Goal: Task Accomplishment & Management: Manage account settings

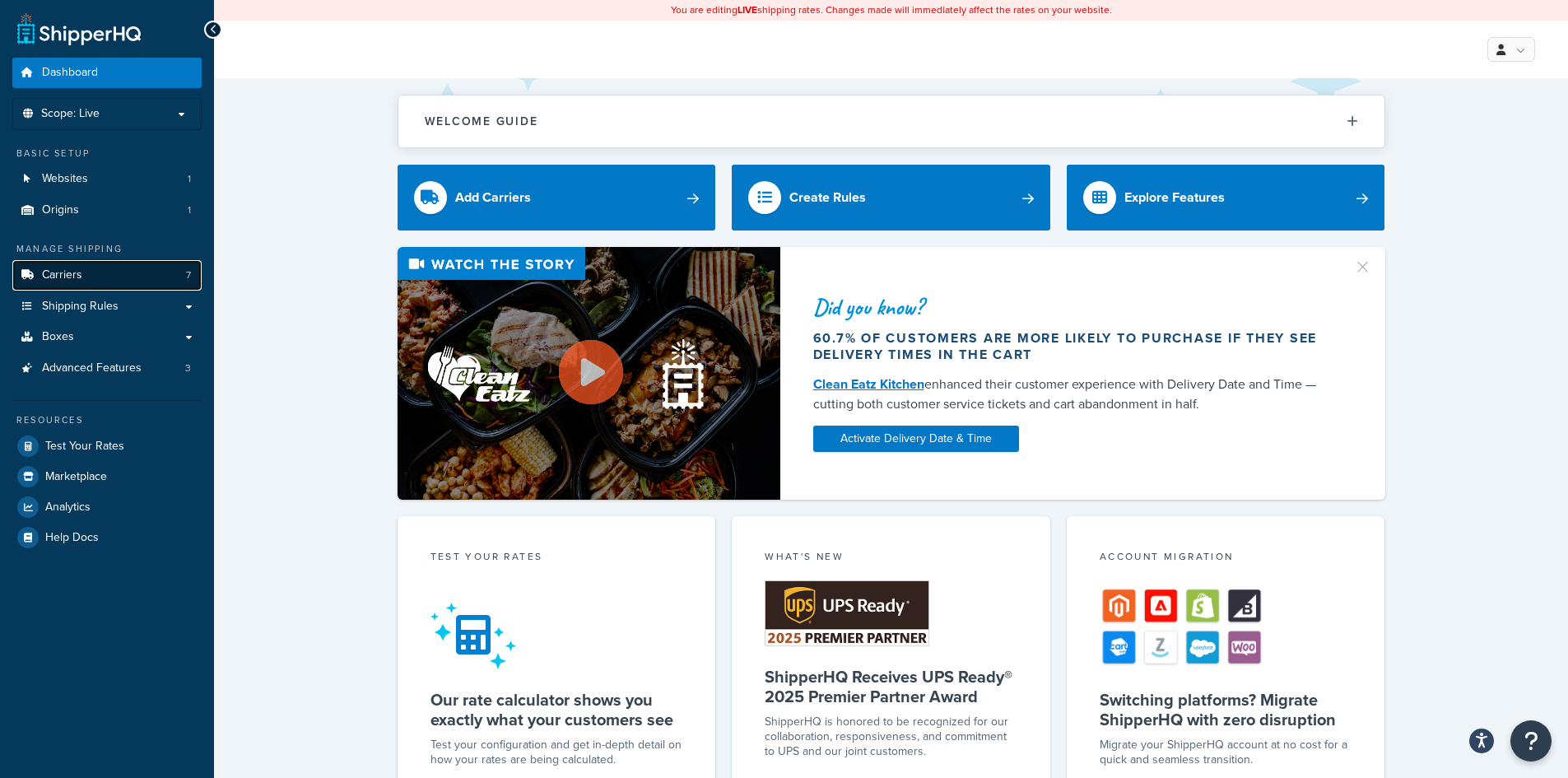
click at [103, 273] on link "Carriers 7" at bounding box center [107, 275] width 189 height 31
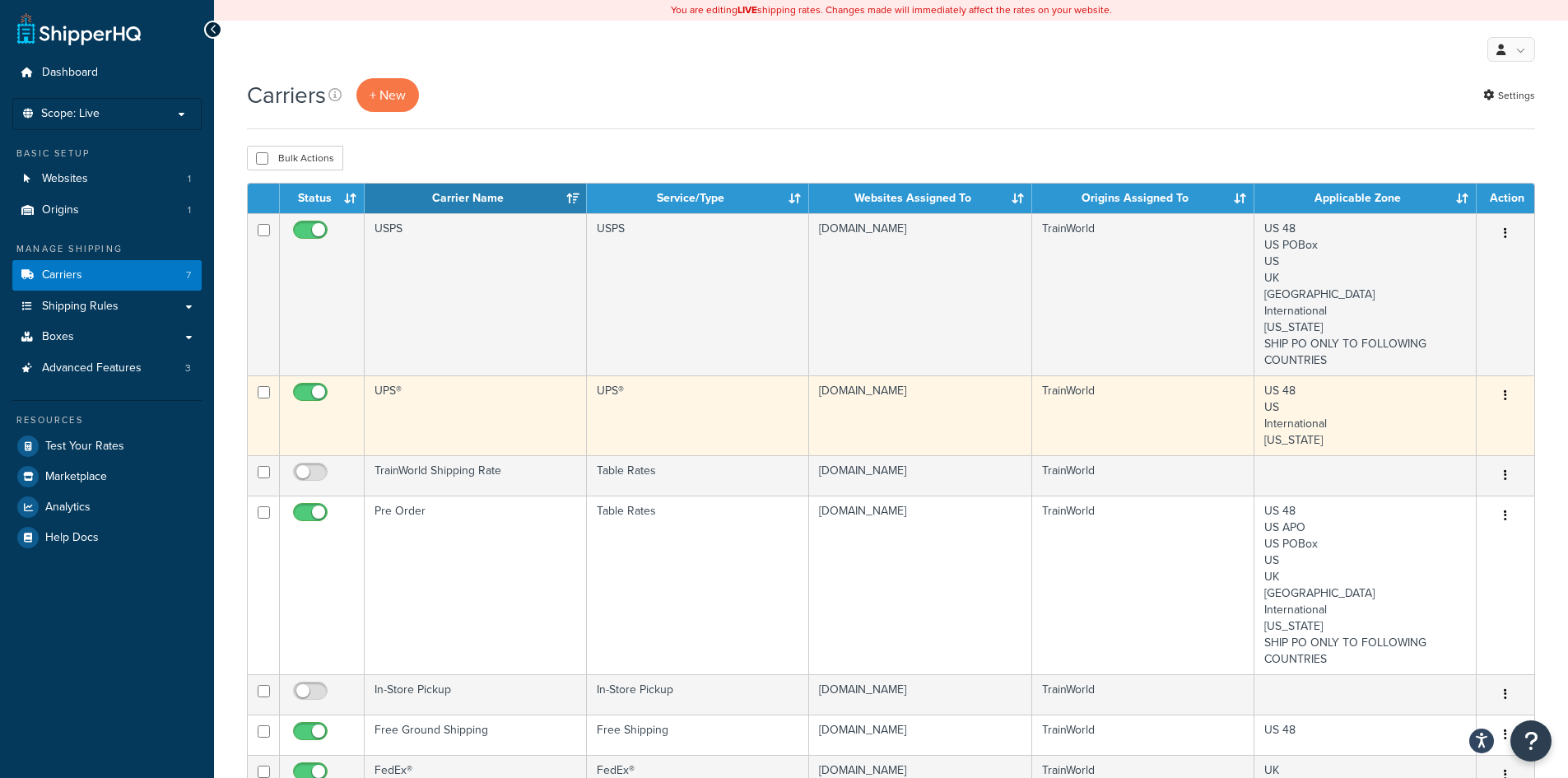
click at [1509, 398] on button "button" at bounding box center [1505, 396] width 23 height 26
click at [1463, 437] on link "Edit" at bounding box center [1438, 429] width 130 height 34
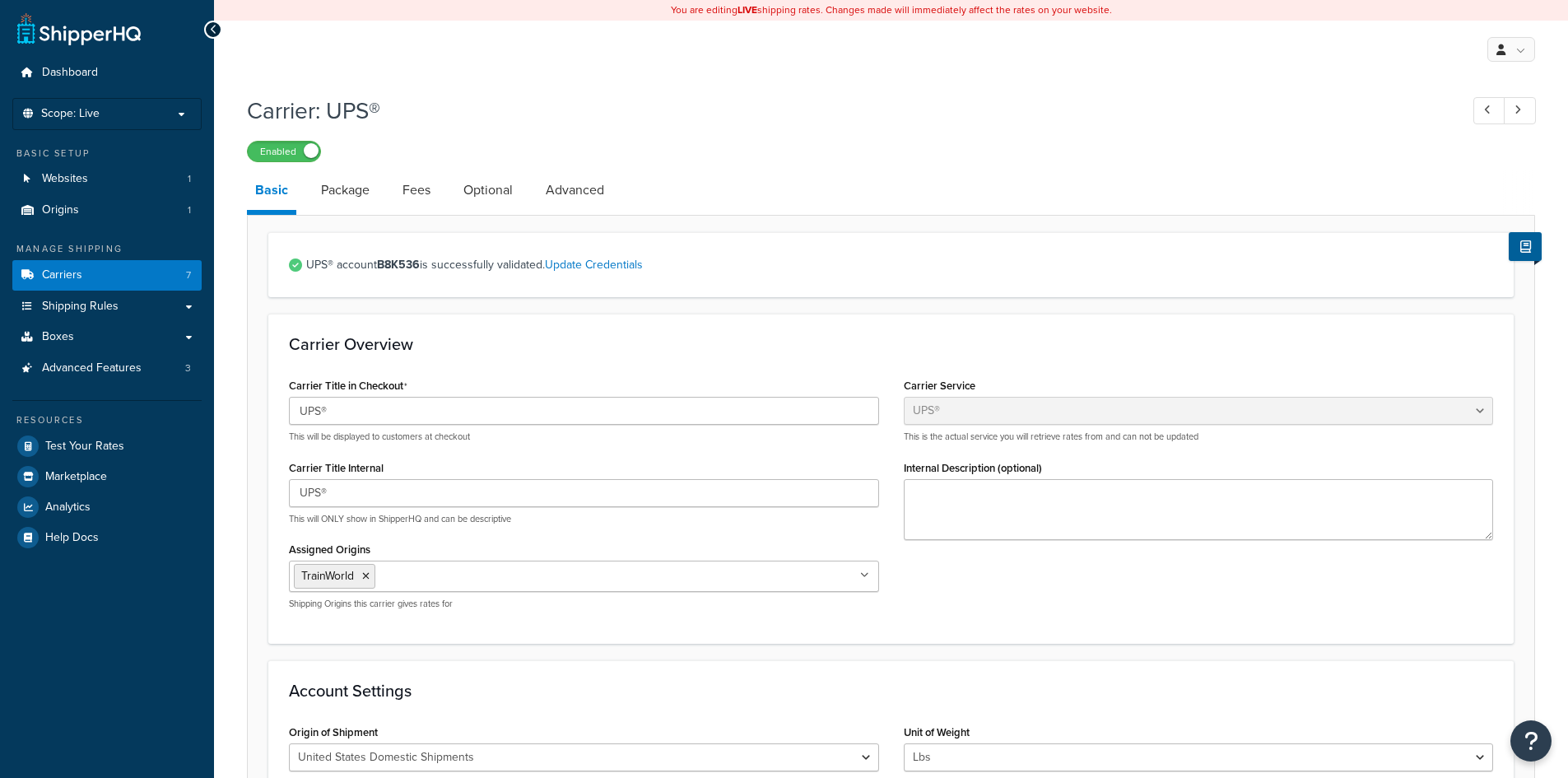
select select "ups"
click at [602, 267] on link "Update Credentials" at bounding box center [594, 265] width 98 height 17
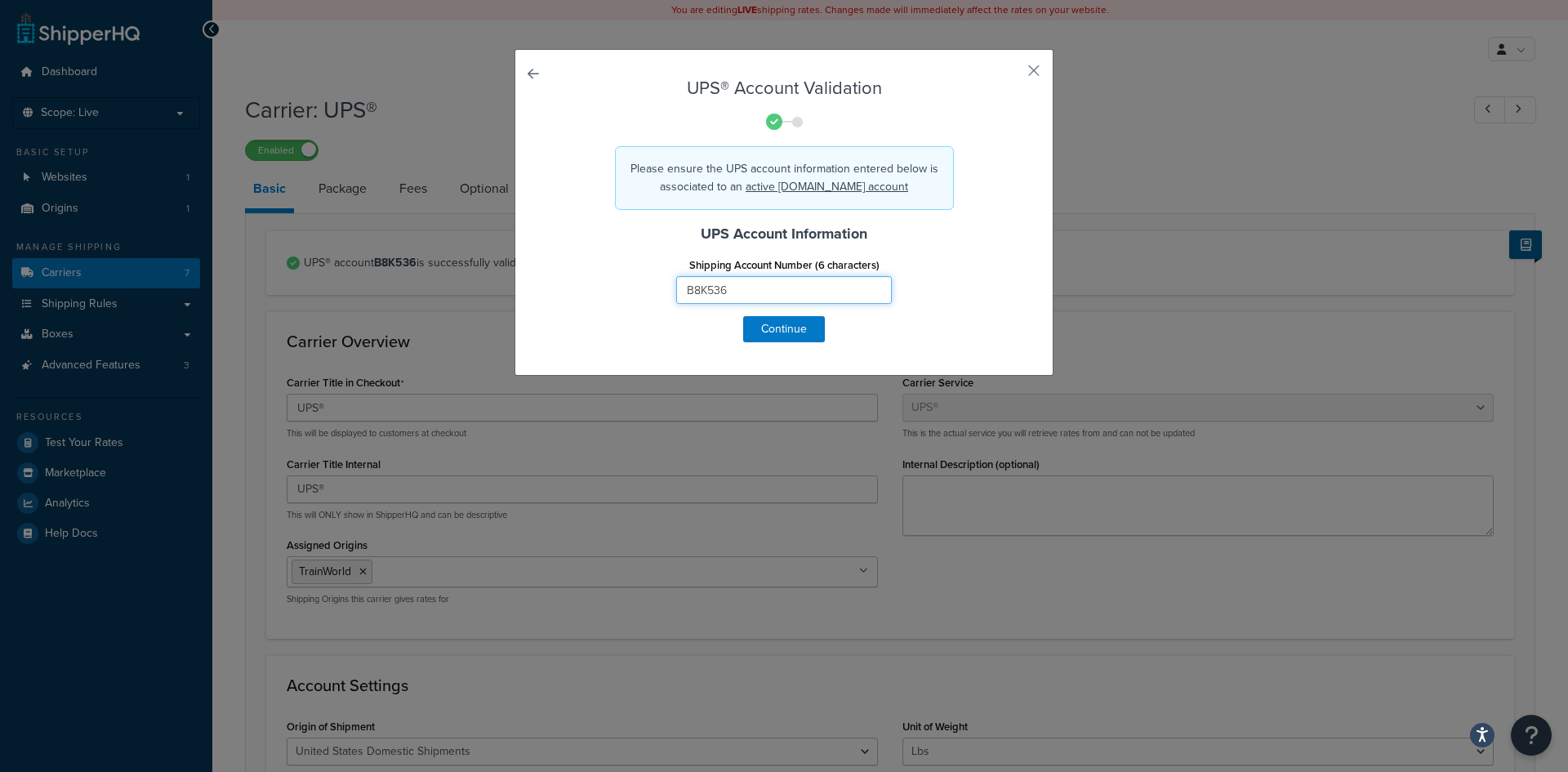
click at [781, 292] on input "B8K536" at bounding box center [784, 290] width 216 height 28
click at [839, 293] on input "B8K536" at bounding box center [784, 290] width 216 height 28
click at [785, 331] on button "Continue" at bounding box center [784, 329] width 81 height 26
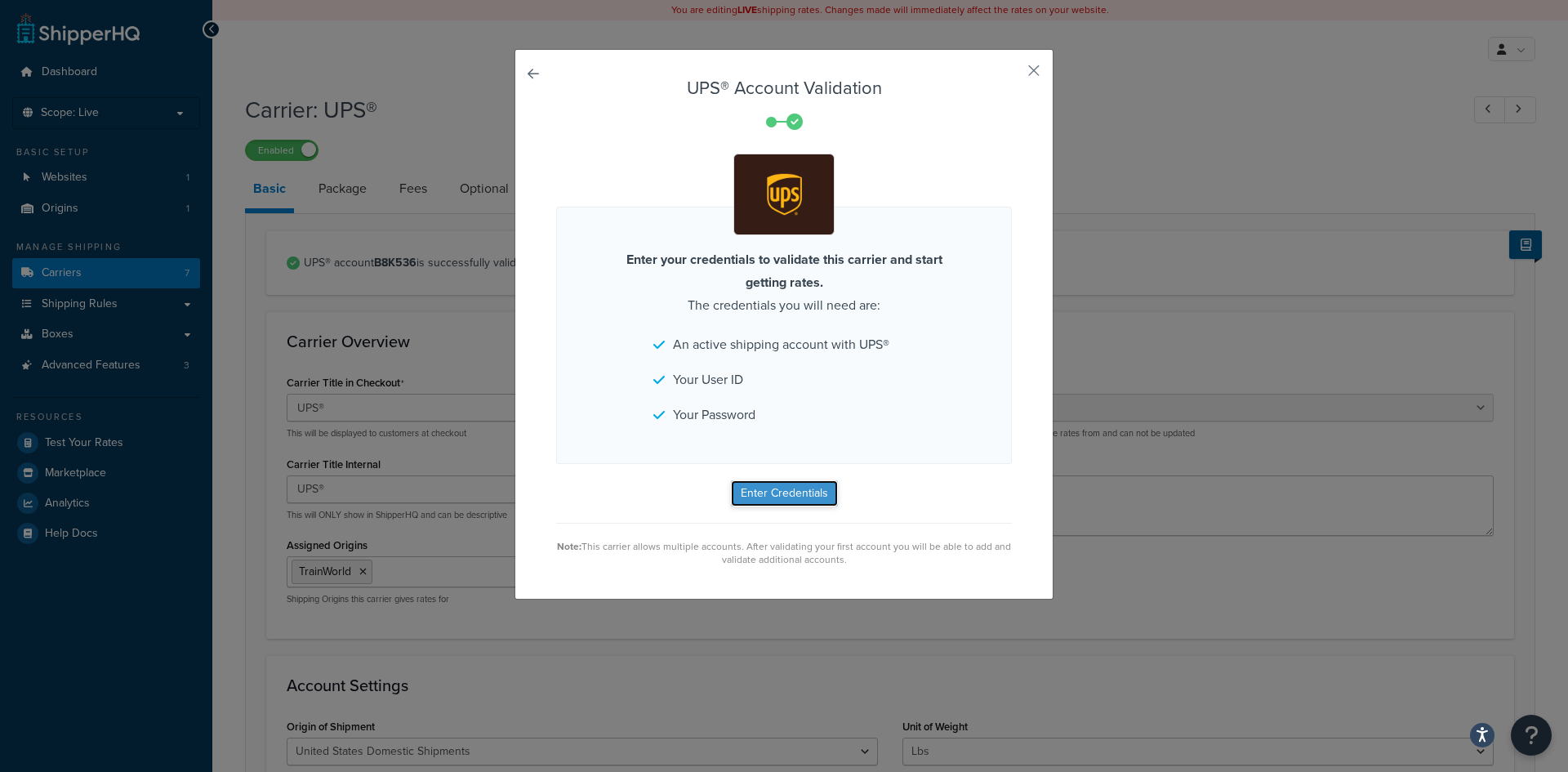
click at [790, 492] on button "Enter Credentials" at bounding box center [784, 493] width 107 height 26
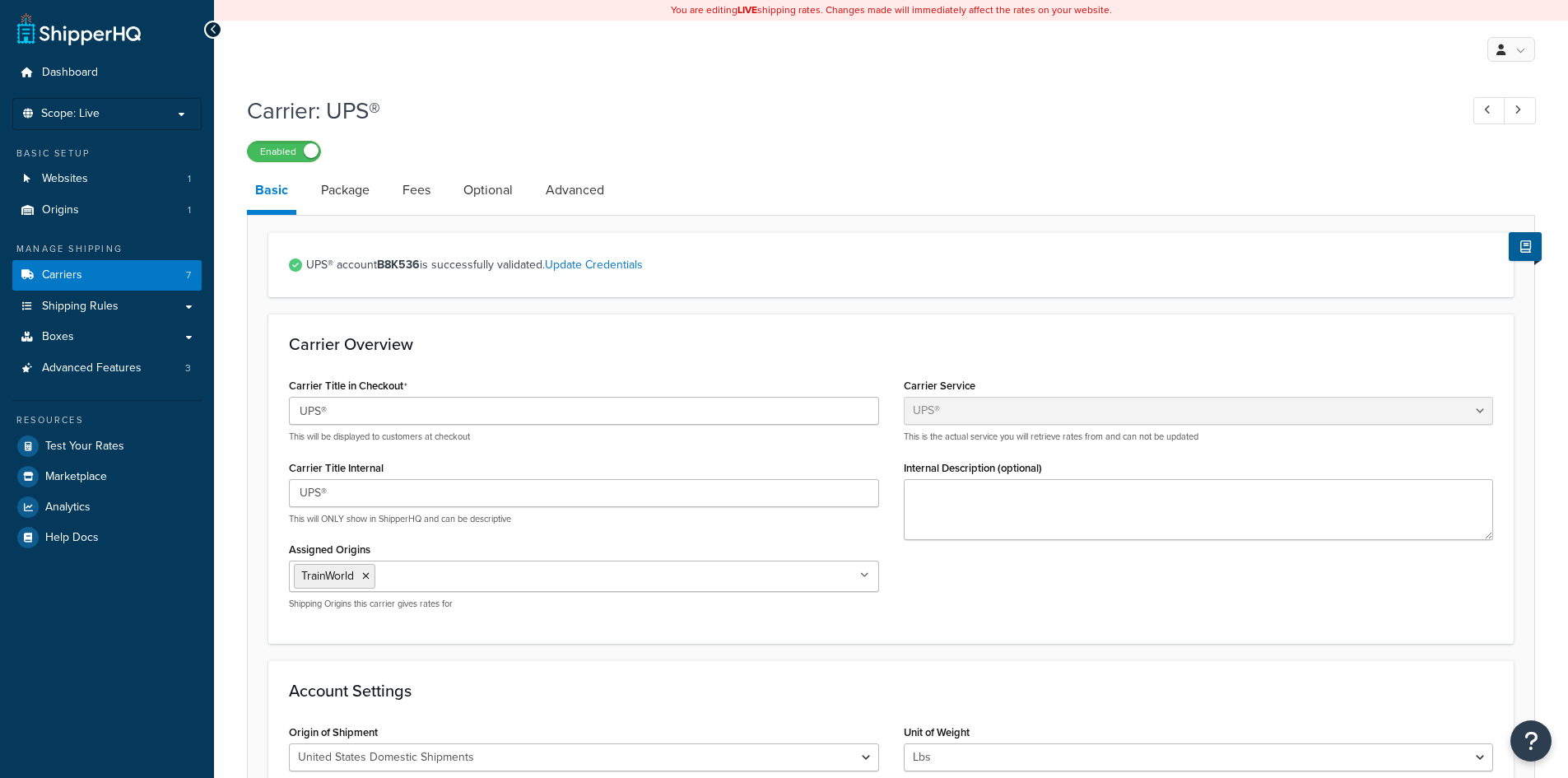
select select "ups"
click at [67, 275] on span "Carriers" at bounding box center [62, 275] width 40 height 14
